Goal: Information Seeking & Learning: Check status

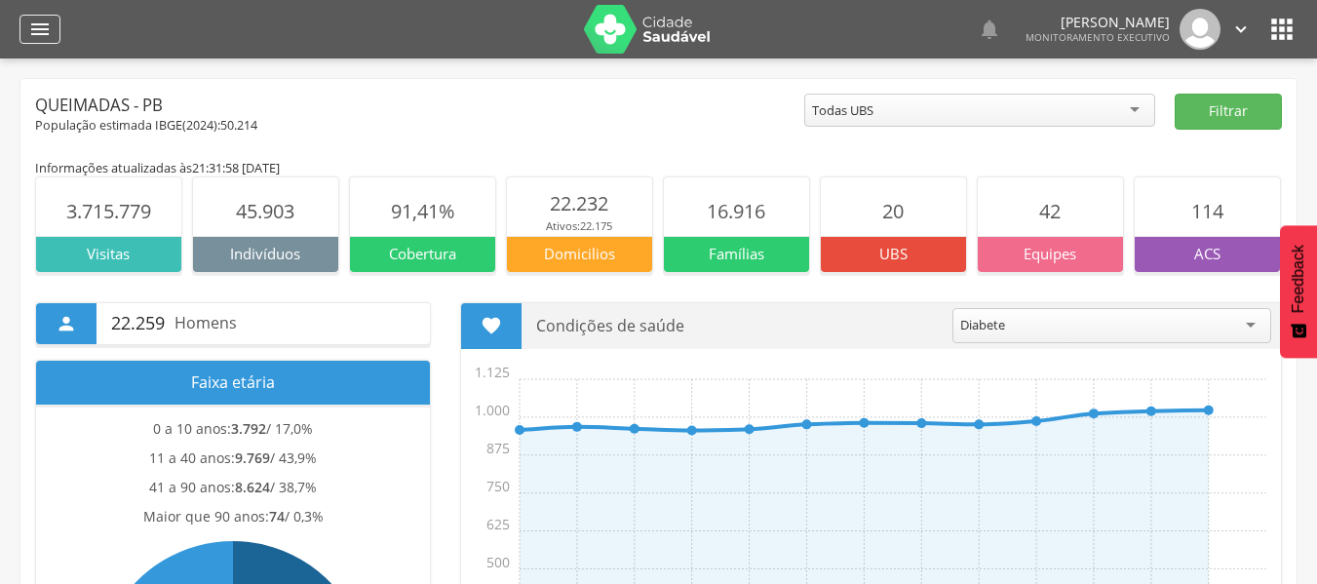
click at [34, 22] on icon "" at bounding box center [39, 29] width 23 height 23
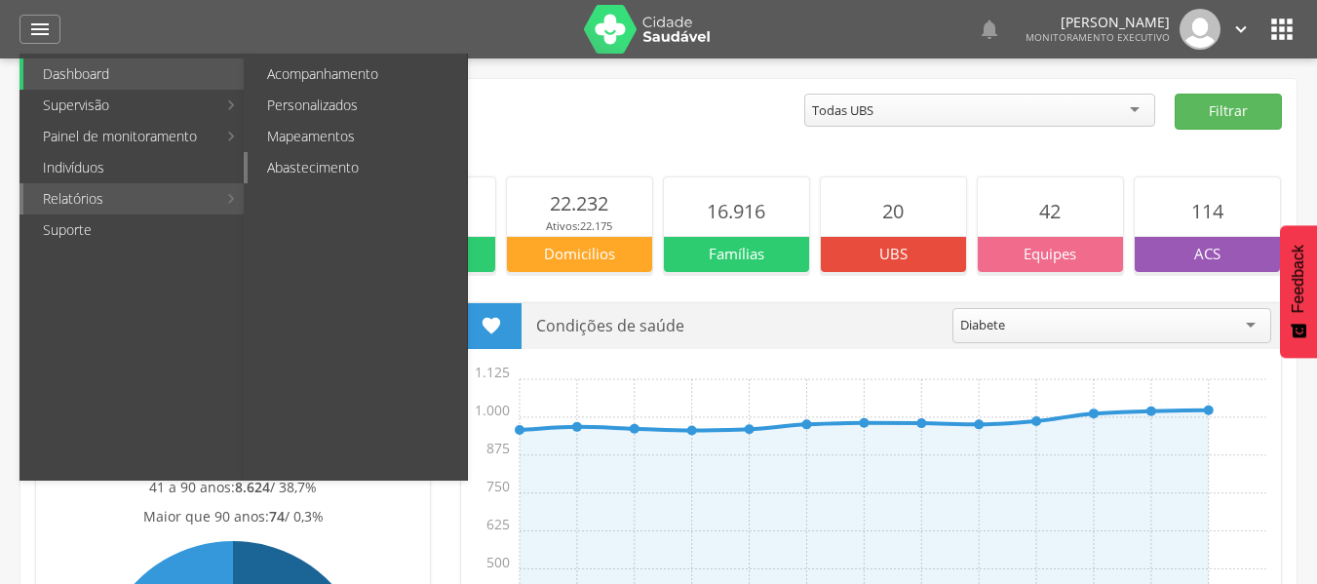
click at [285, 179] on link "Abastecimento" at bounding box center [357, 167] width 219 height 31
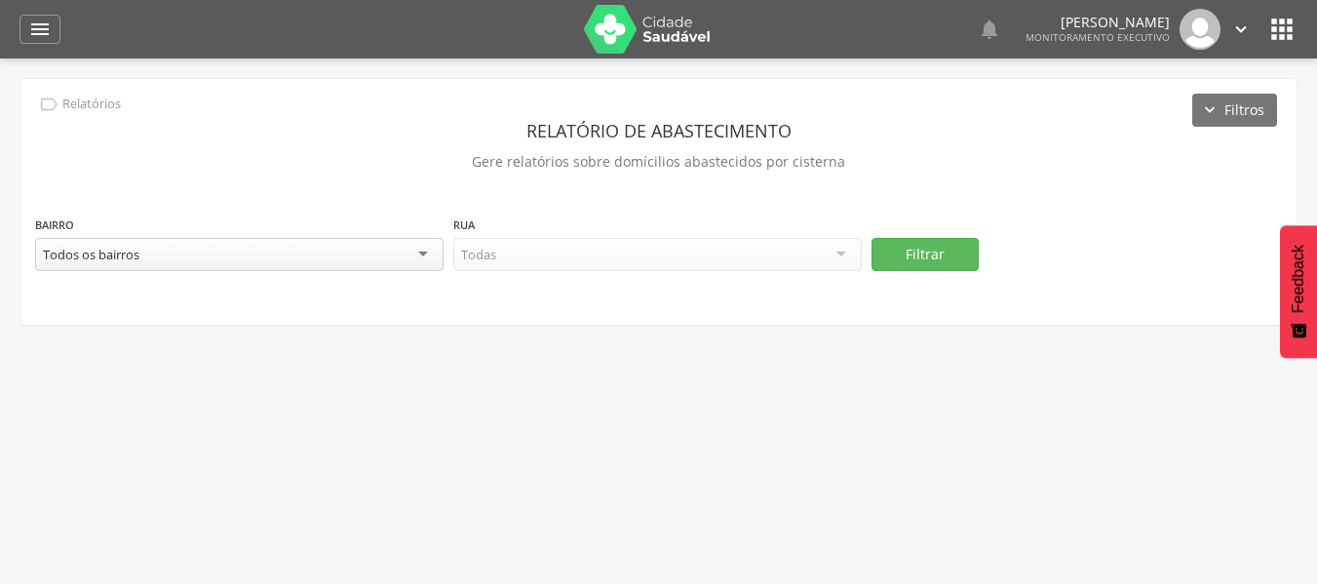
click at [421, 256] on div "Todos os bairros" at bounding box center [239, 254] width 408 height 33
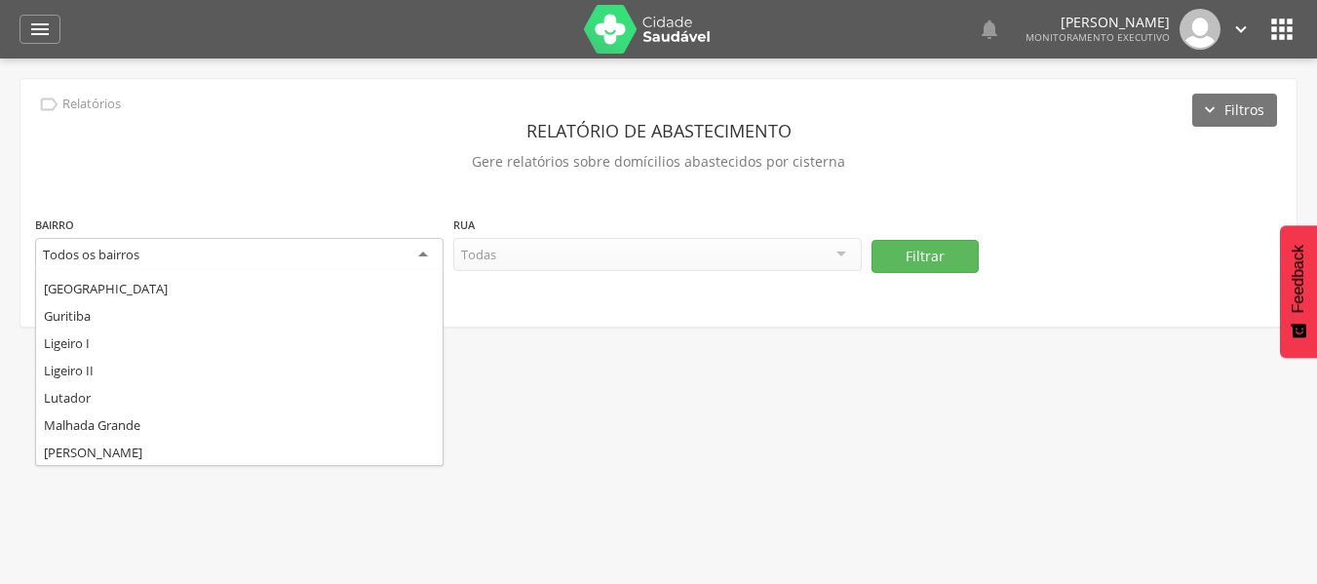
scroll to position [292, 0]
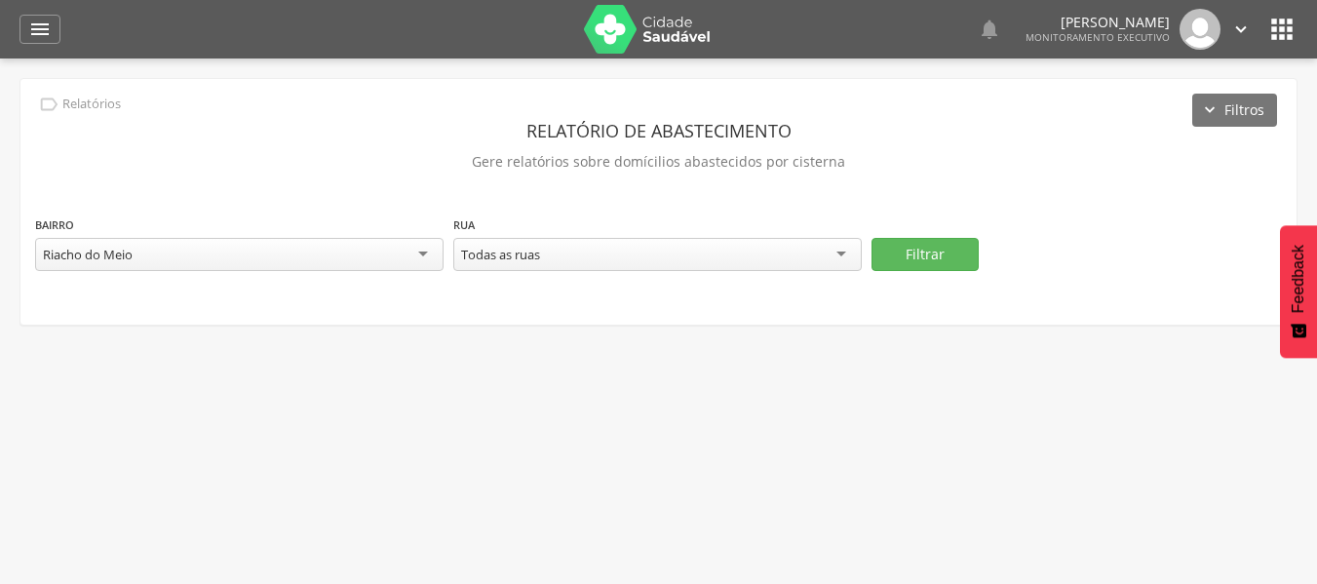
click at [833, 250] on div "Todas as ruas" at bounding box center [657, 254] width 408 height 33
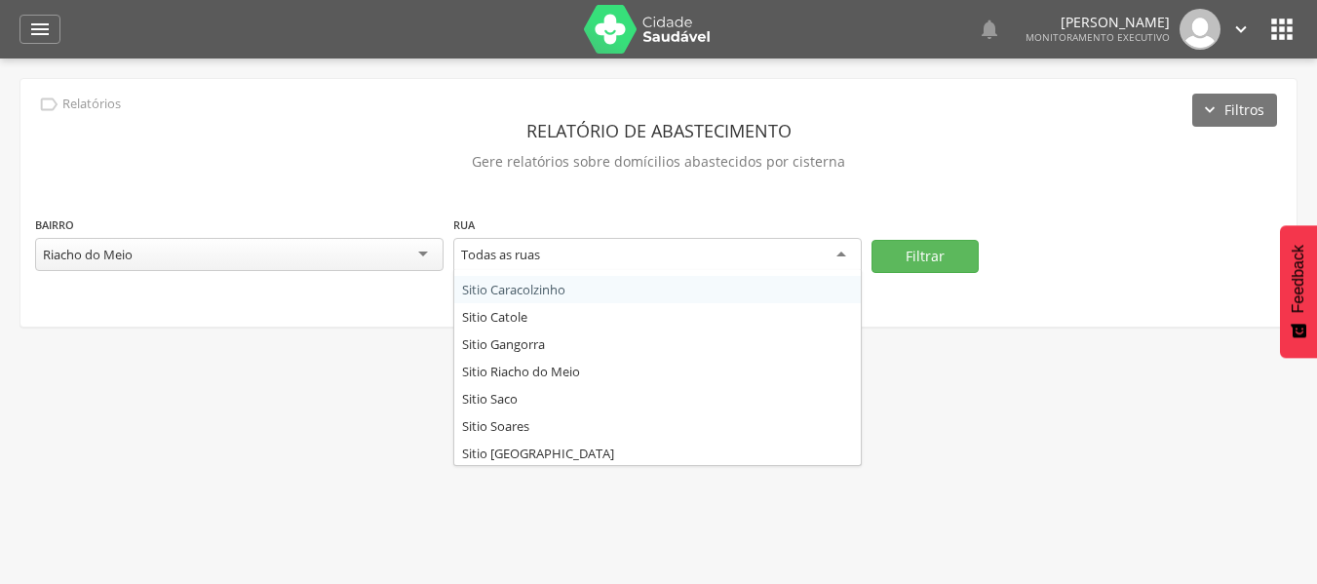
scroll to position [105, 0]
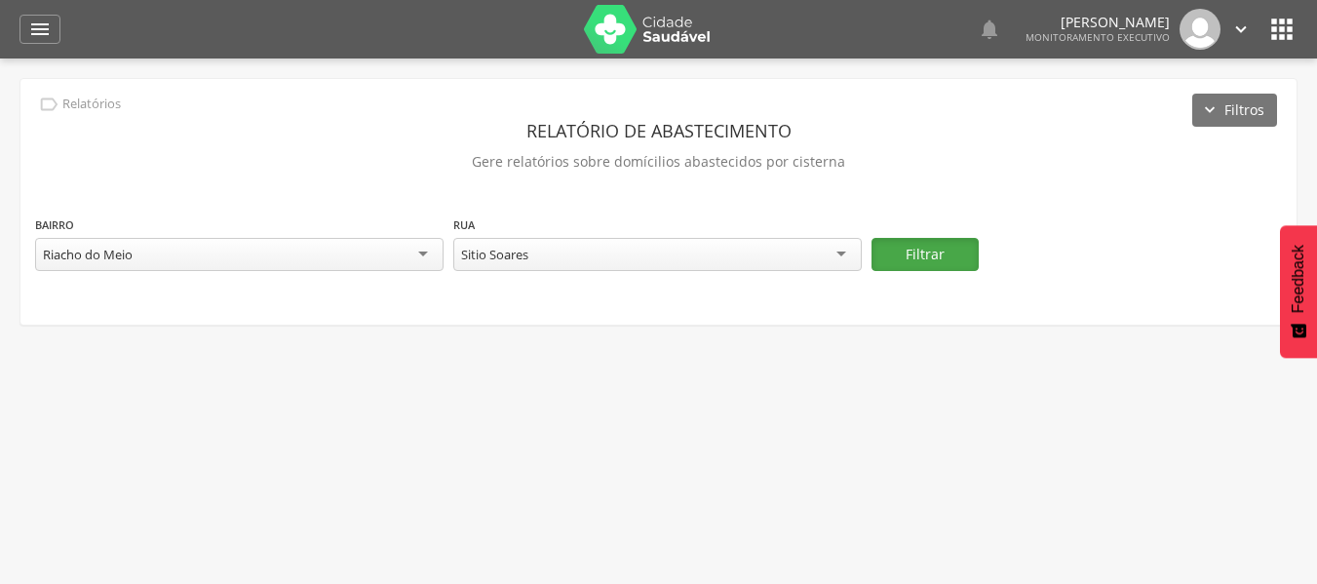
click at [895, 249] on button "Filtrar" at bounding box center [924, 254] width 107 height 33
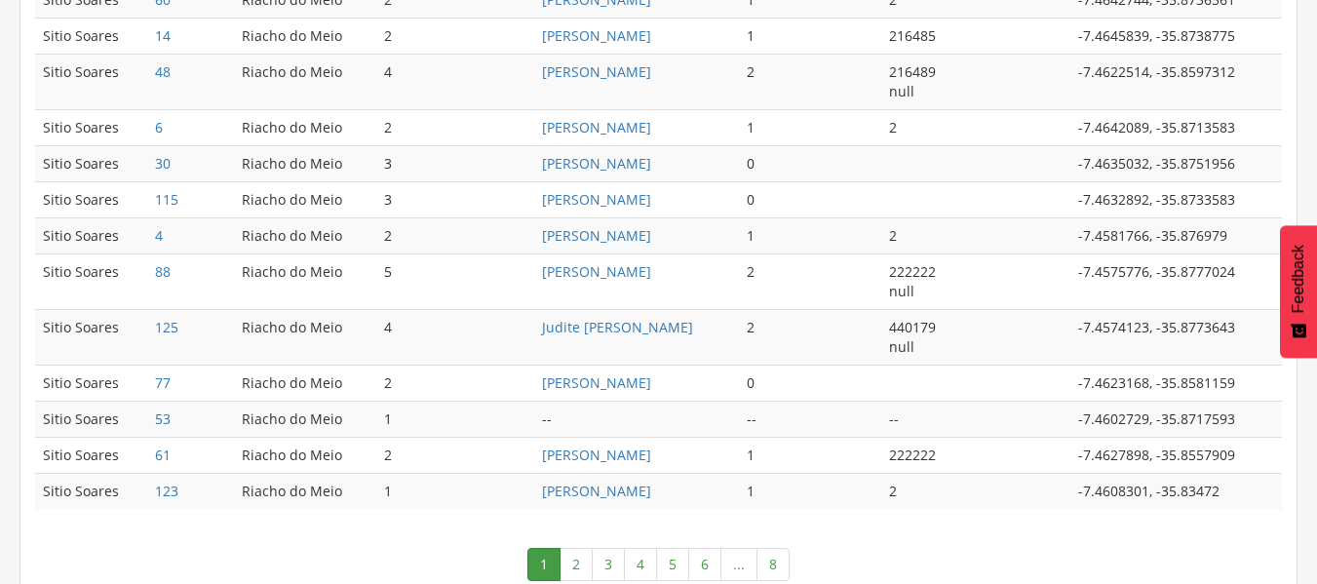
scroll to position [1140, 0]
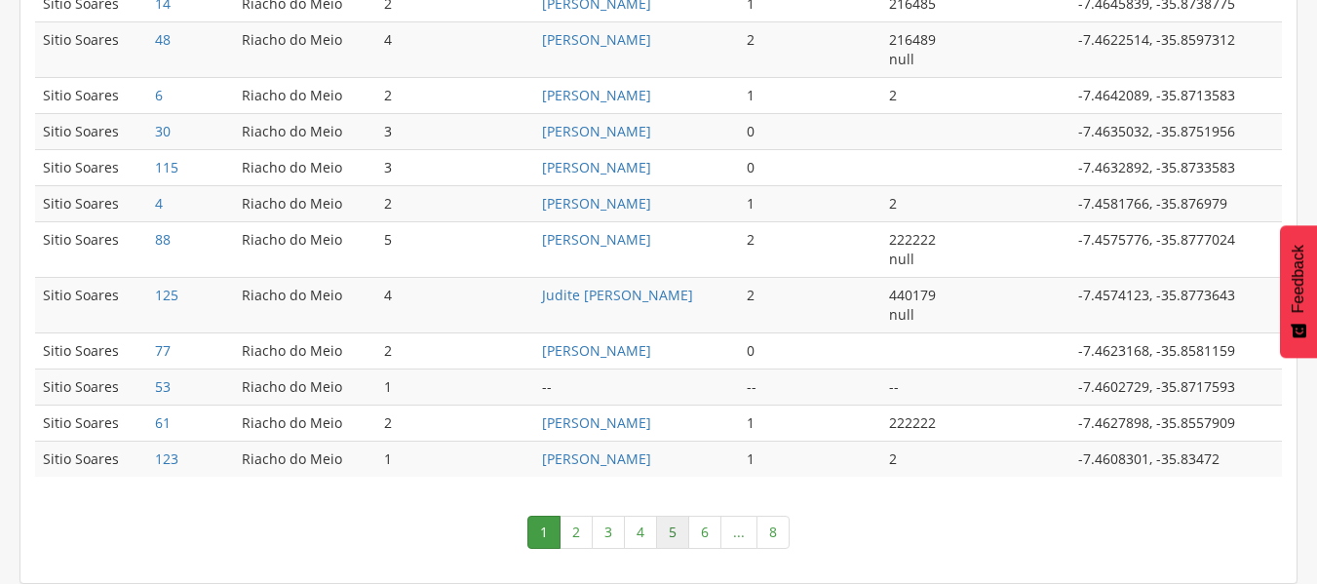
click at [671, 531] on link "5" at bounding box center [672, 532] width 33 height 33
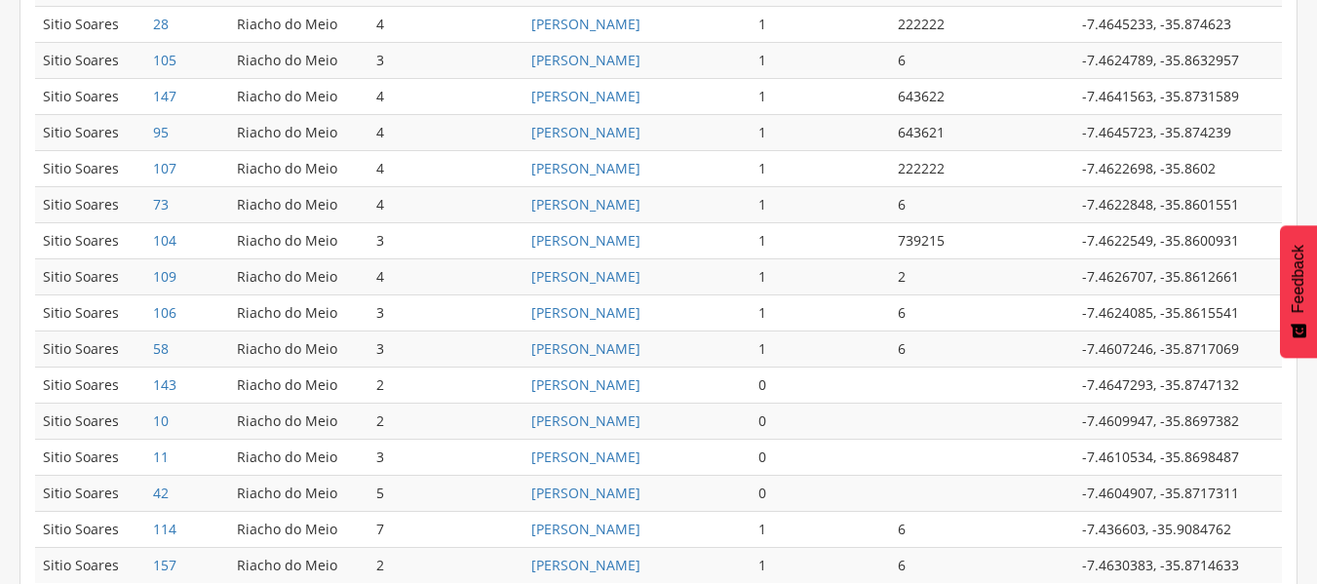
scroll to position [1121, 0]
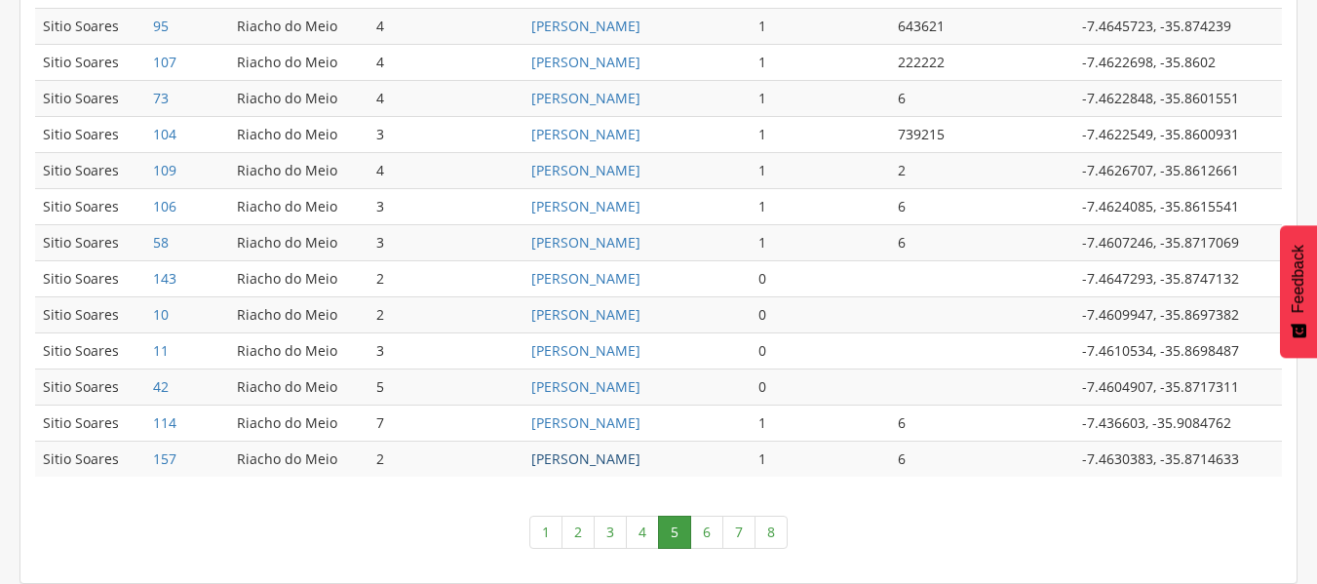
click at [613, 459] on link "[PERSON_NAME]" at bounding box center [585, 458] width 109 height 19
type input "**********"
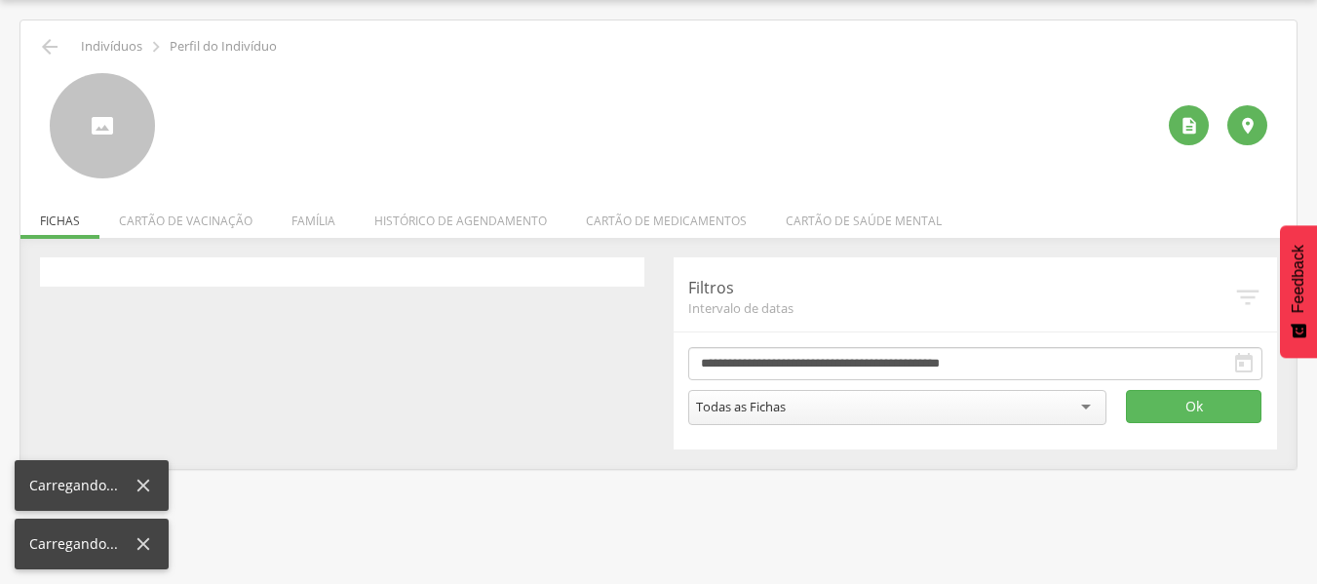
scroll to position [58, 0]
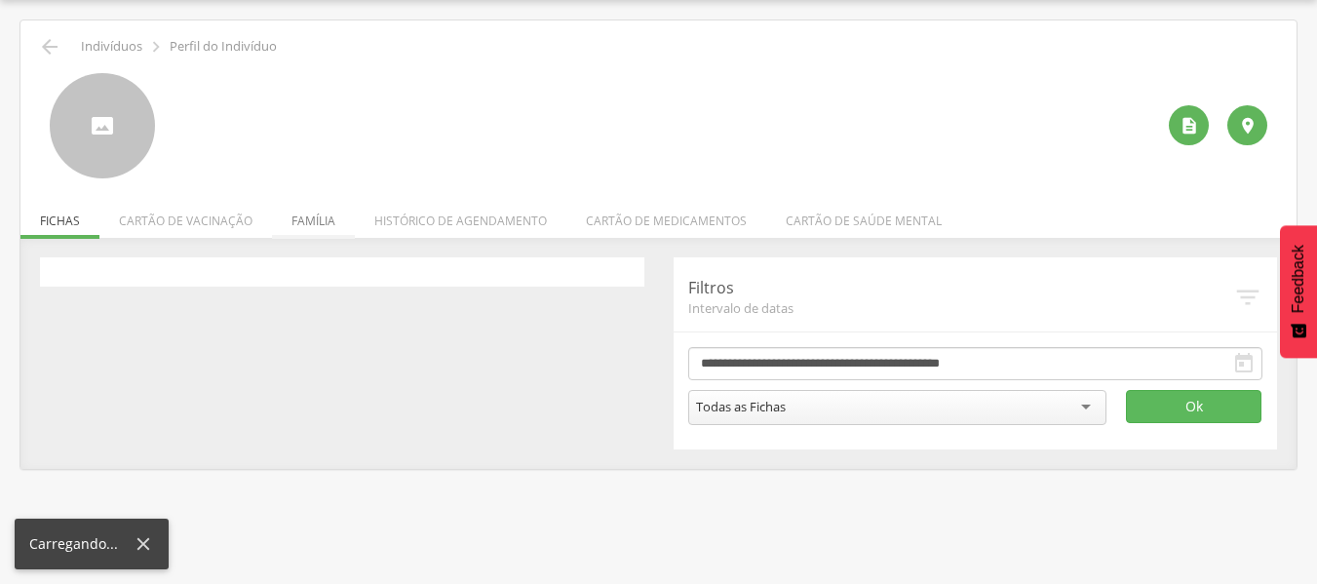
click at [307, 219] on li "Família" at bounding box center [313, 216] width 83 height 46
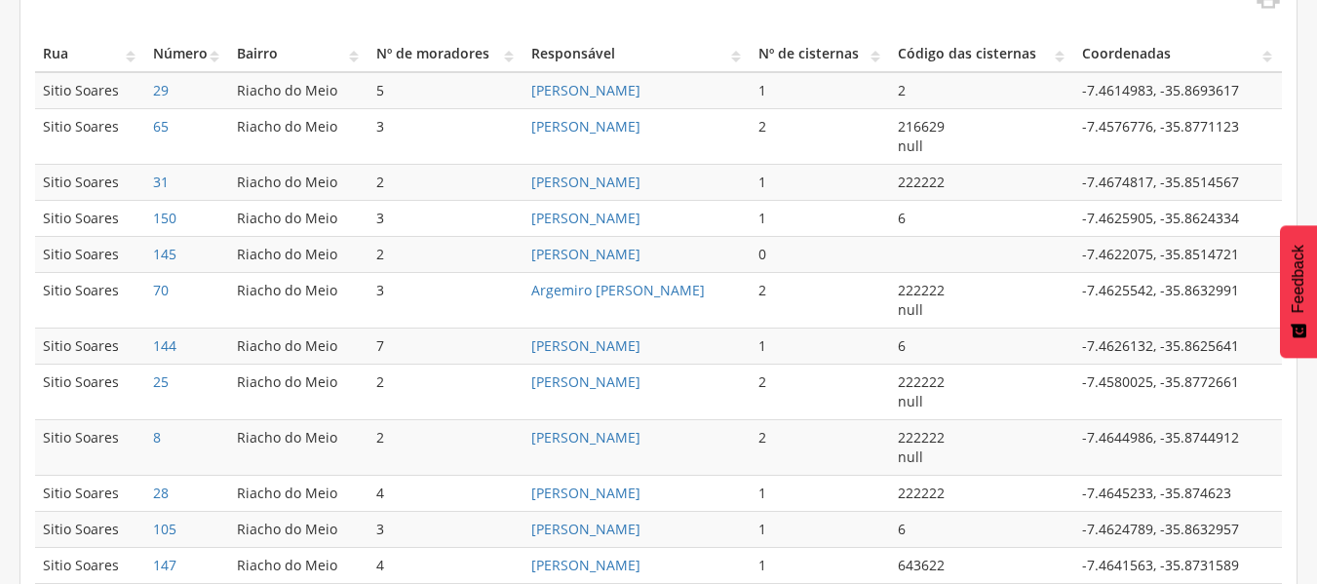
scroll to position [1121, 0]
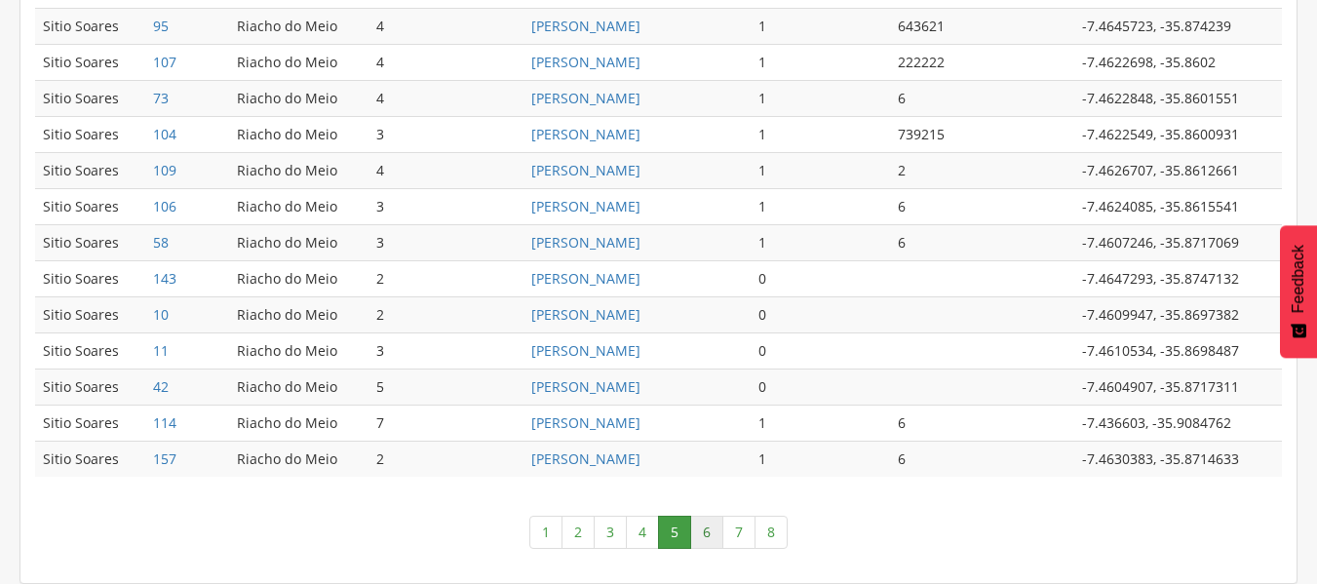
click at [709, 529] on link "6" at bounding box center [706, 532] width 33 height 33
